Goal: Task Accomplishment & Management: Use online tool/utility

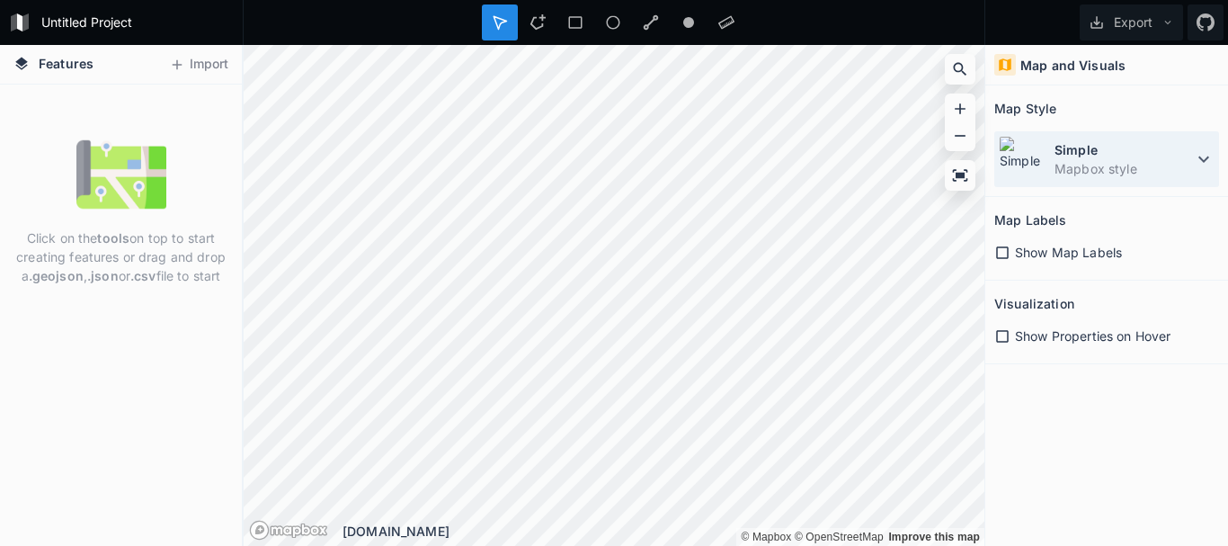
click at [1209, 156] on icon at bounding box center [1204, 159] width 22 height 22
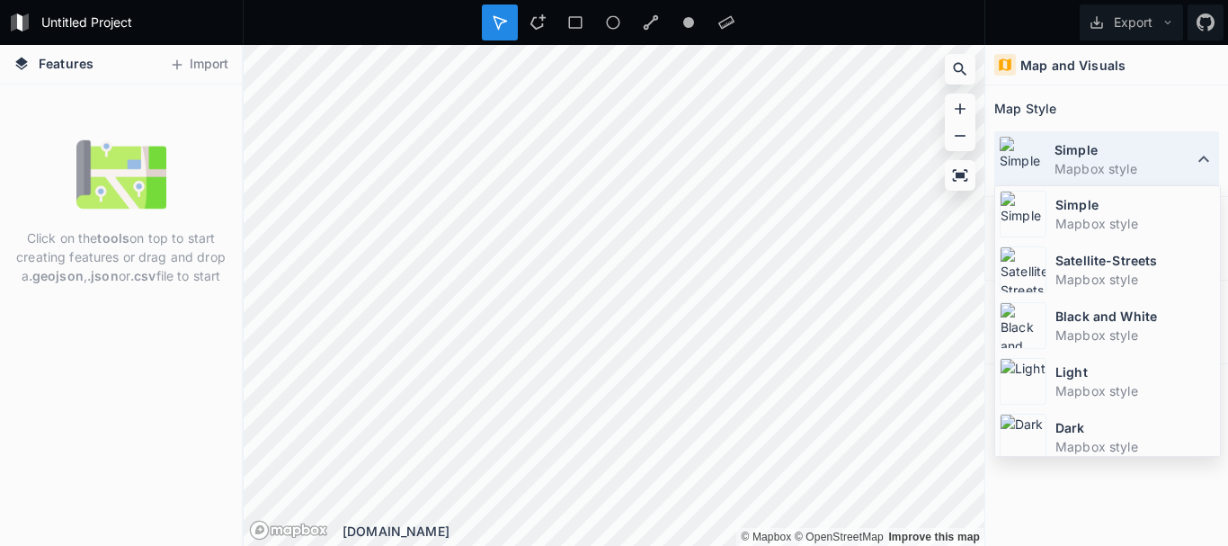
click at [1209, 156] on icon at bounding box center [1204, 159] width 22 height 22
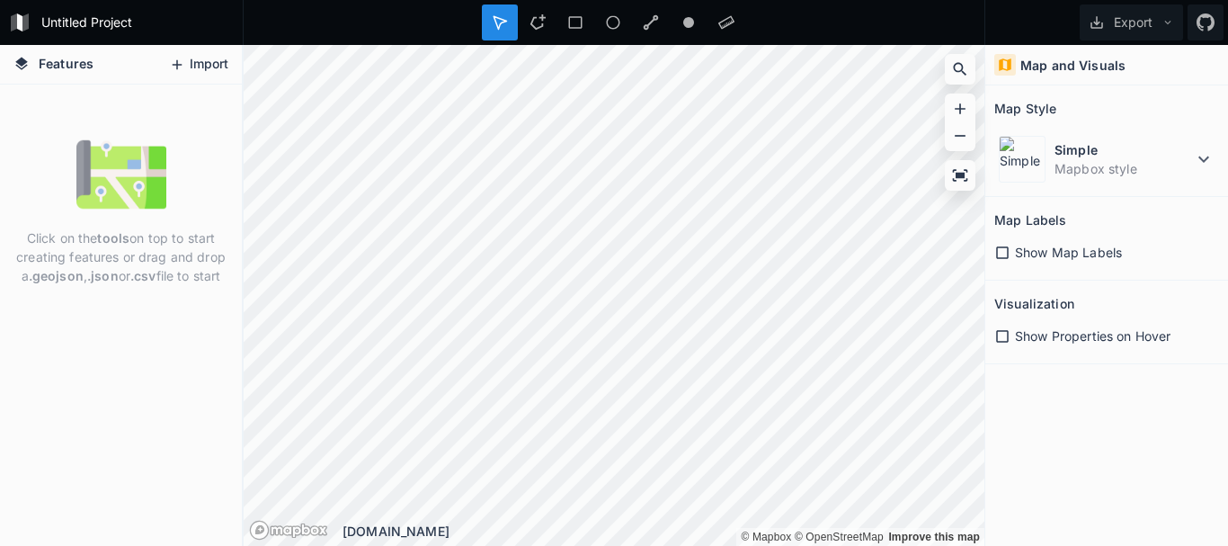
click at [187, 61] on button "Import" at bounding box center [198, 64] width 77 height 29
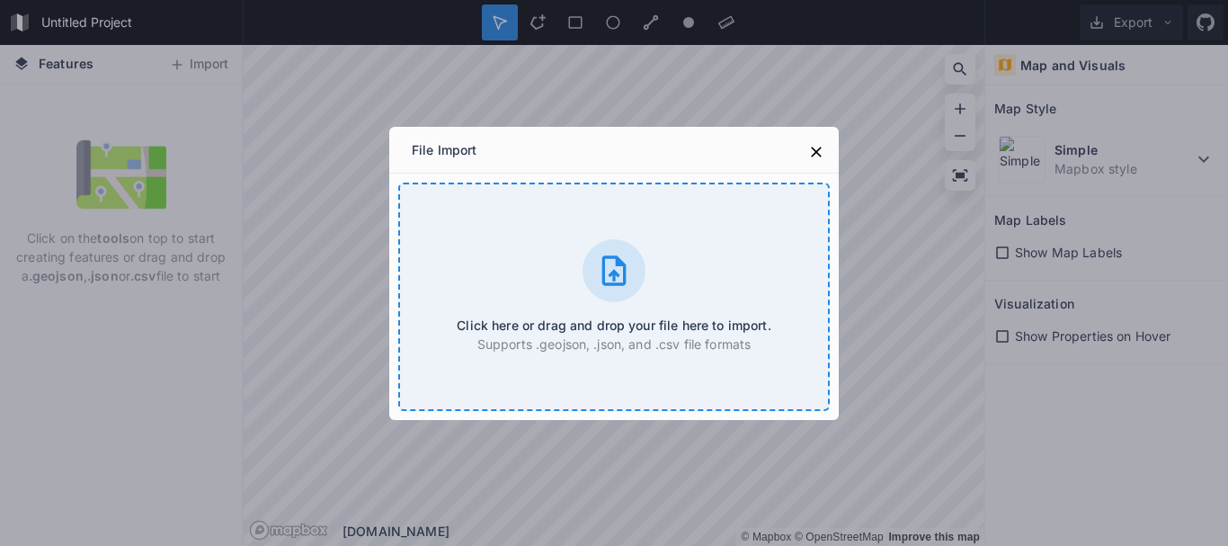
click at [614, 280] on icon at bounding box center [614, 270] width 24 height 30
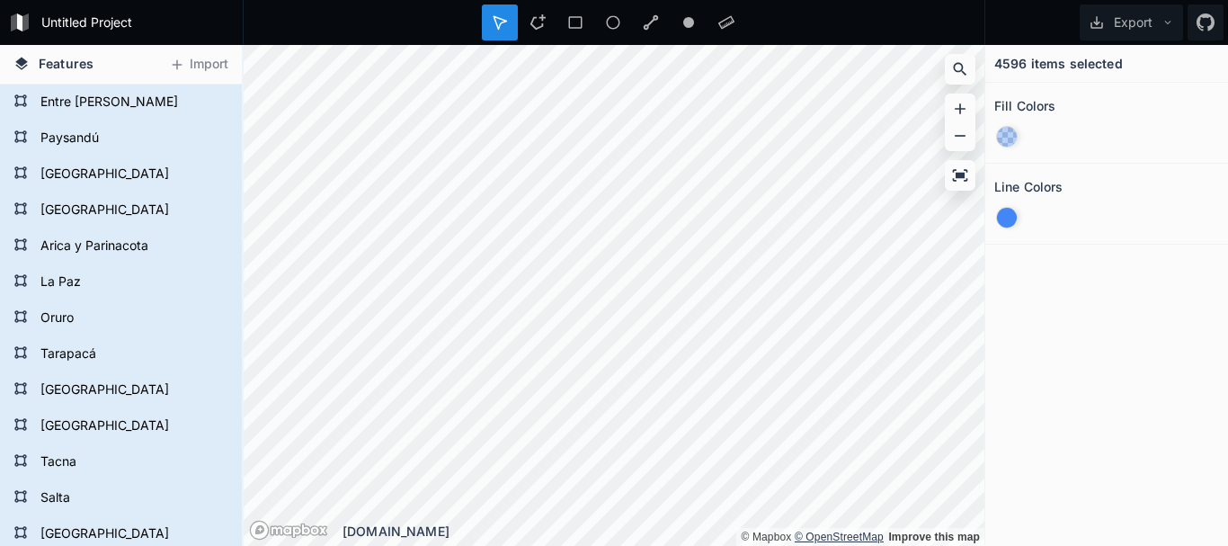
click at [1007, 135] on div at bounding box center [1007, 137] width 20 height 20
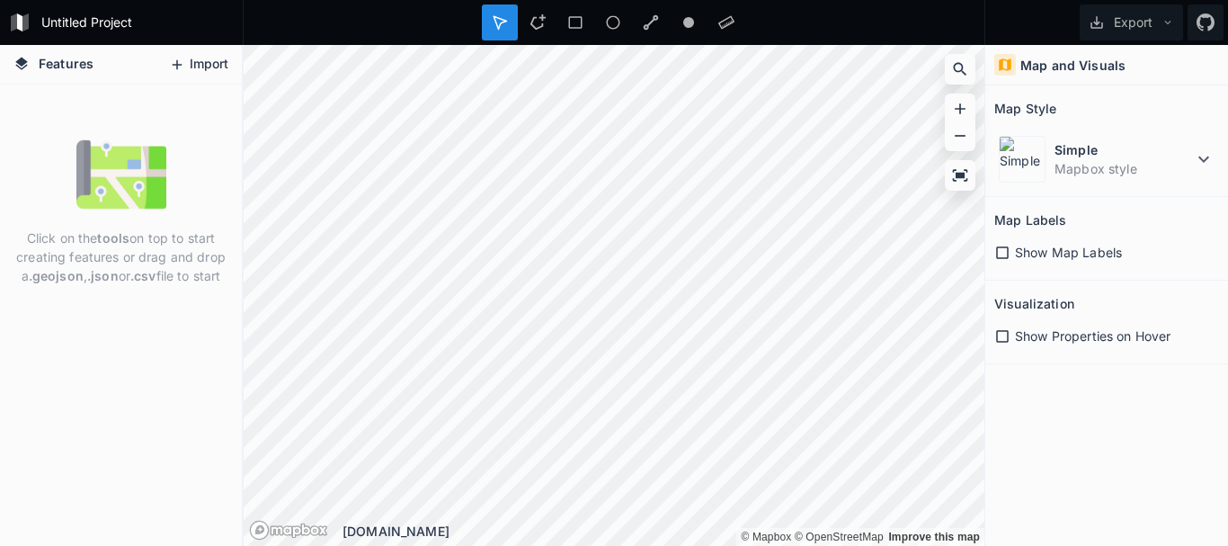
click at [183, 61] on icon at bounding box center [177, 65] width 16 height 16
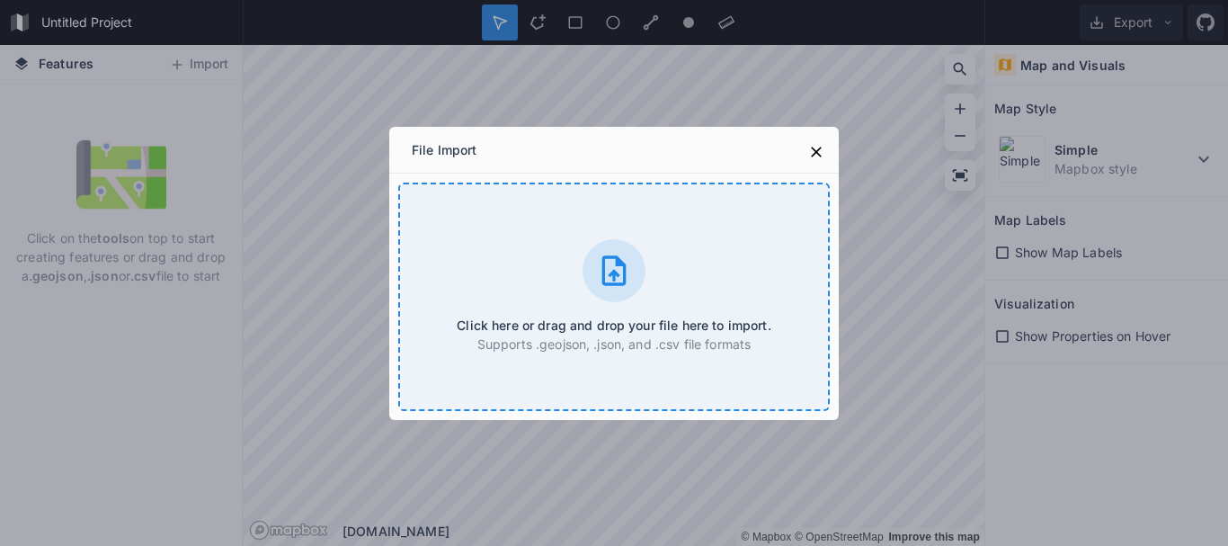
click at [631, 267] on icon at bounding box center [614, 271] width 36 height 36
click at [574, 265] on div "Click here or drag and drop your file here to import. Supports .geojson, .json,…" at bounding box center [614, 296] width 432 height 228
